Goal: Task Accomplishment & Management: Use online tool/utility

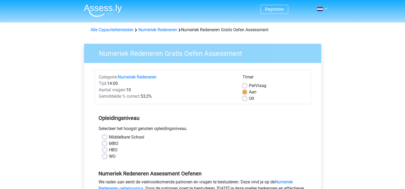
scroll to position [85, 0]
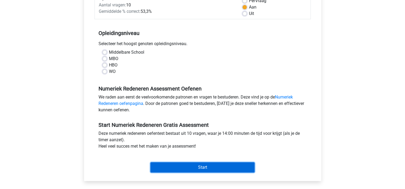
click at [195, 169] on input "Start" at bounding box center [202, 168] width 104 height 10
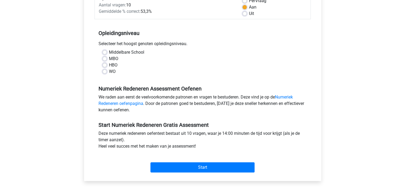
click at [141, 64] on div "HBO" at bounding box center [203, 65] width 200 height 6
click at [107, 59] on div "MBO" at bounding box center [203, 59] width 200 height 6
click at [109, 70] on label "WO" at bounding box center [112, 72] width 7 height 6
click at [104, 70] on input "WO" at bounding box center [105, 71] width 4 height 5
radio input "true"
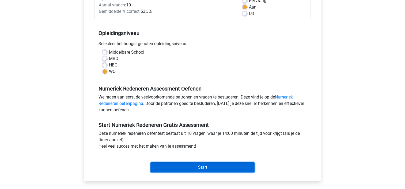
click at [166, 171] on input "Start" at bounding box center [202, 168] width 104 height 10
